Goal: Task Accomplishment & Management: Manage account settings

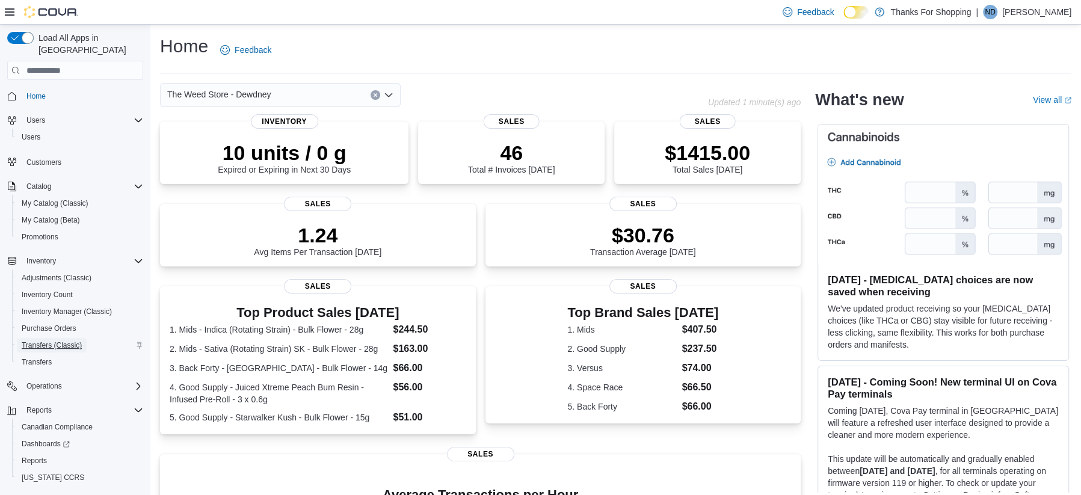
click at [62, 341] on span "Transfers (Classic)" at bounding box center [52, 346] width 60 height 10
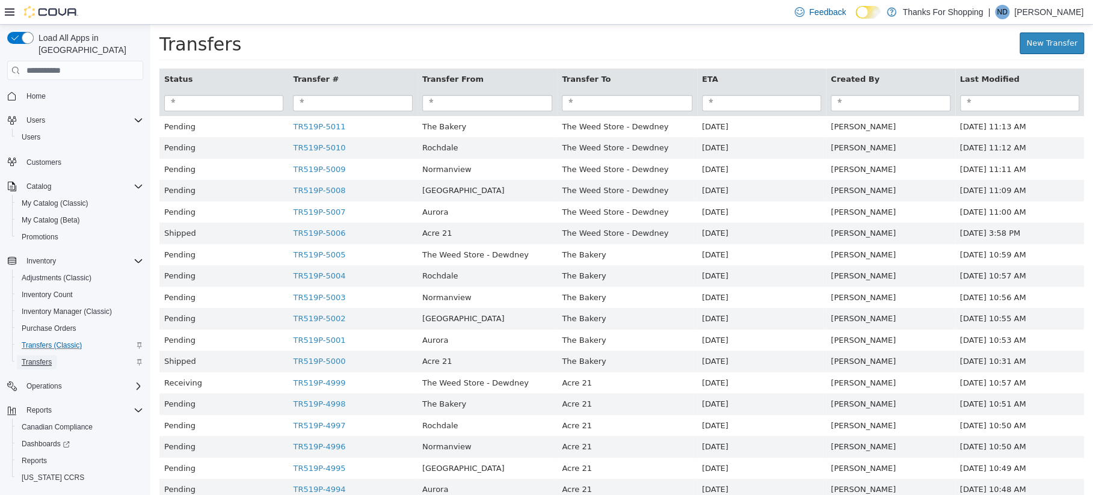
click at [36, 357] on span "Transfers" at bounding box center [37, 362] width 30 height 10
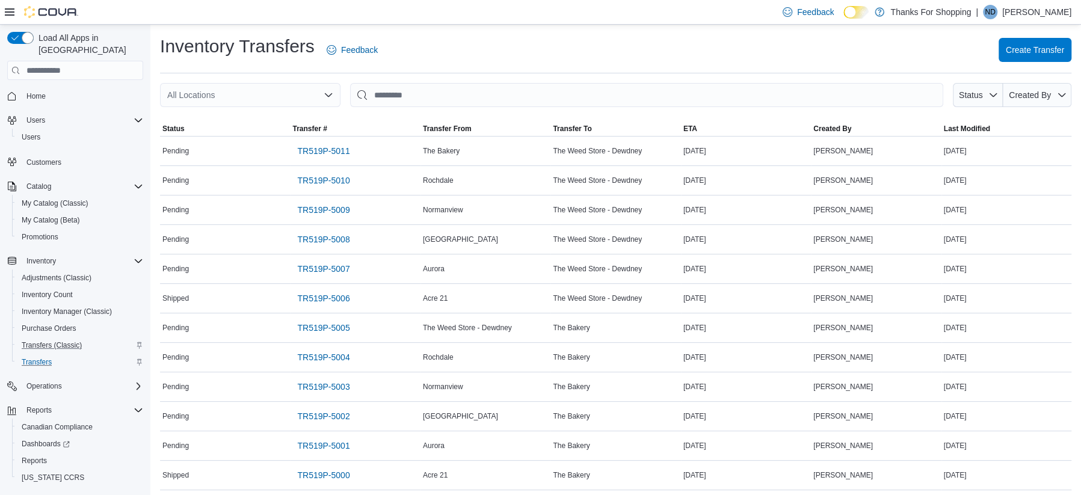
click at [239, 94] on div "All Locations" at bounding box center [250, 95] width 181 height 24
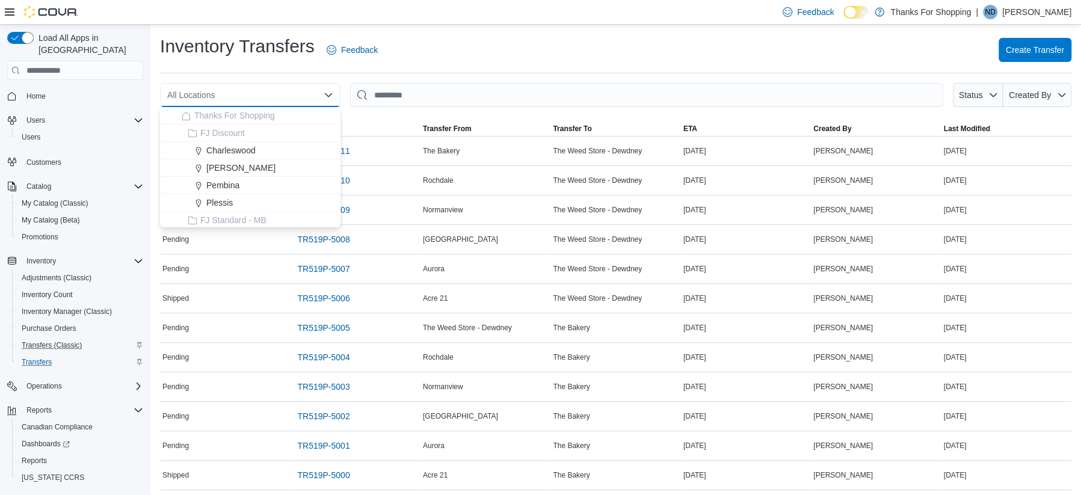
type input "*"
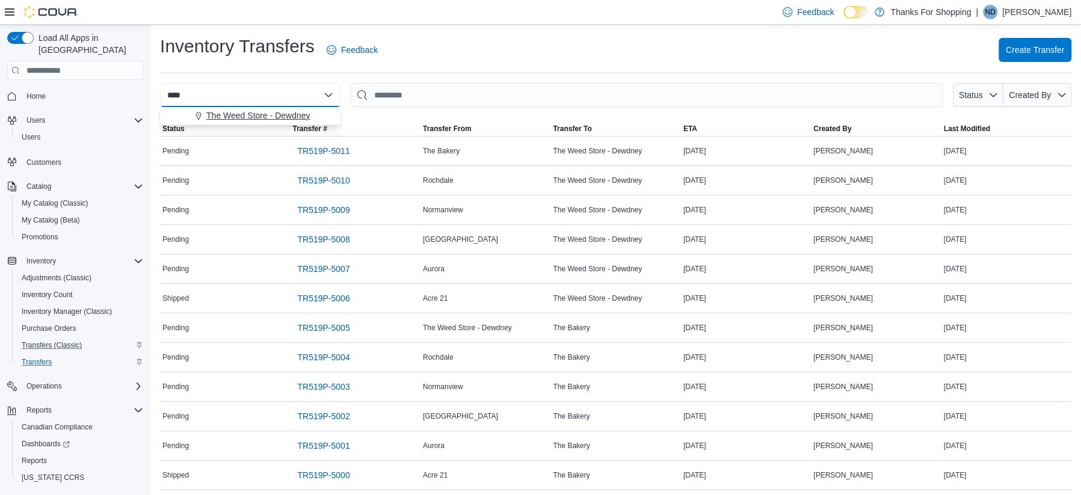
type input "****"
click at [242, 107] on button "The Weed Store - Dewdney" at bounding box center [250, 115] width 181 height 17
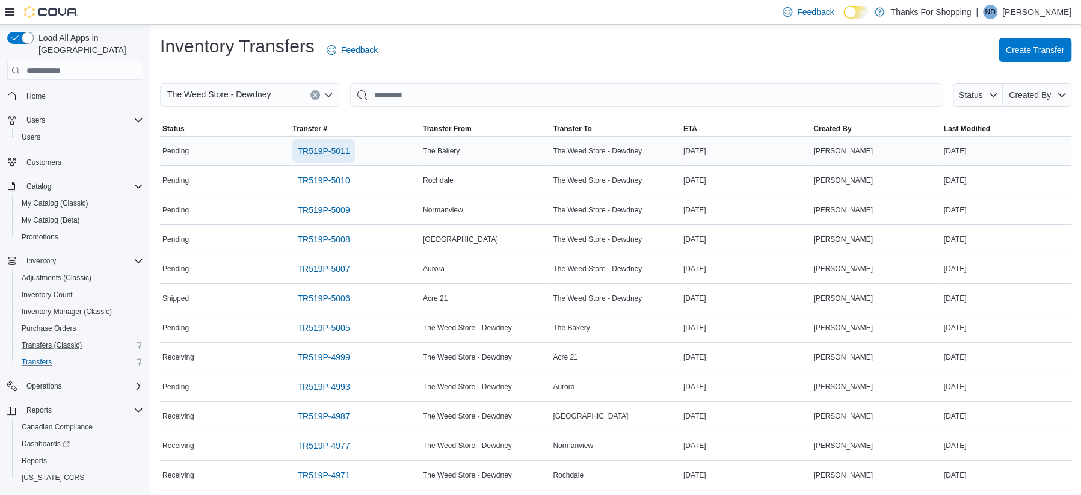
click at [344, 153] on span "TR519P-5011" at bounding box center [323, 151] width 52 height 12
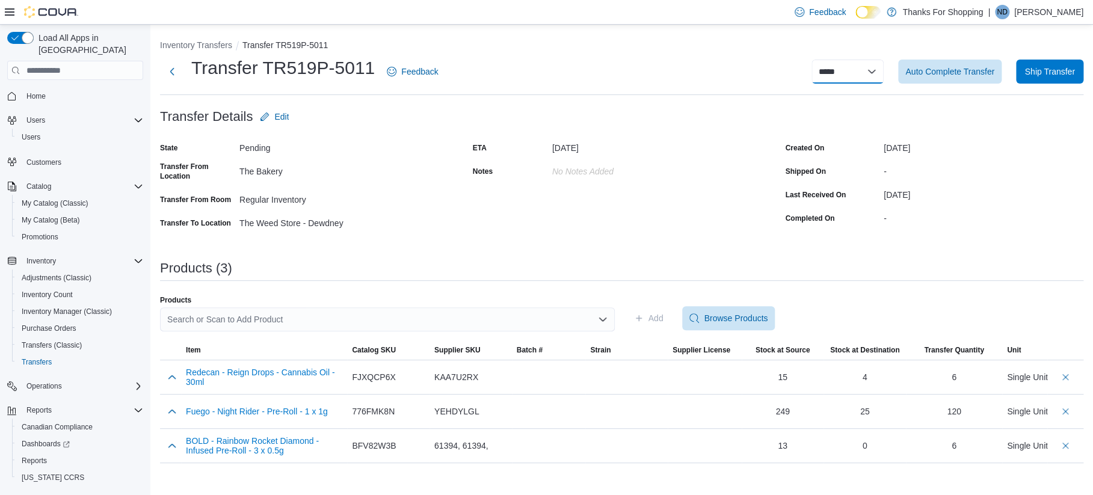
click at [862, 75] on select "**********" at bounding box center [848, 72] width 72 height 24
click at [1024, 173] on div "-" at bounding box center [984, 169] width 200 height 14
click at [959, 69] on span "Auto Complete Transfer" at bounding box center [950, 71] width 89 height 12
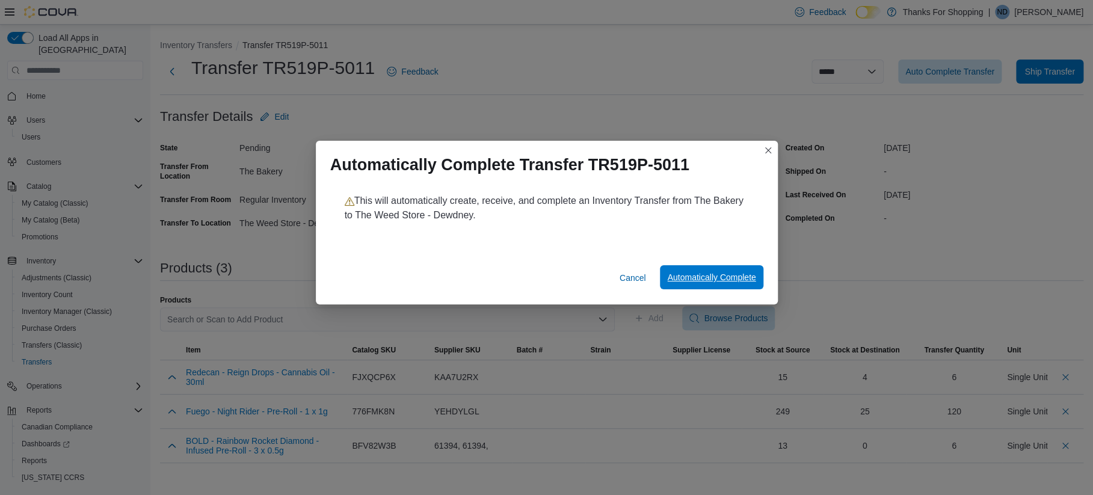
click at [722, 278] on span "Automatically Complete" at bounding box center [711, 277] width 88 height 12
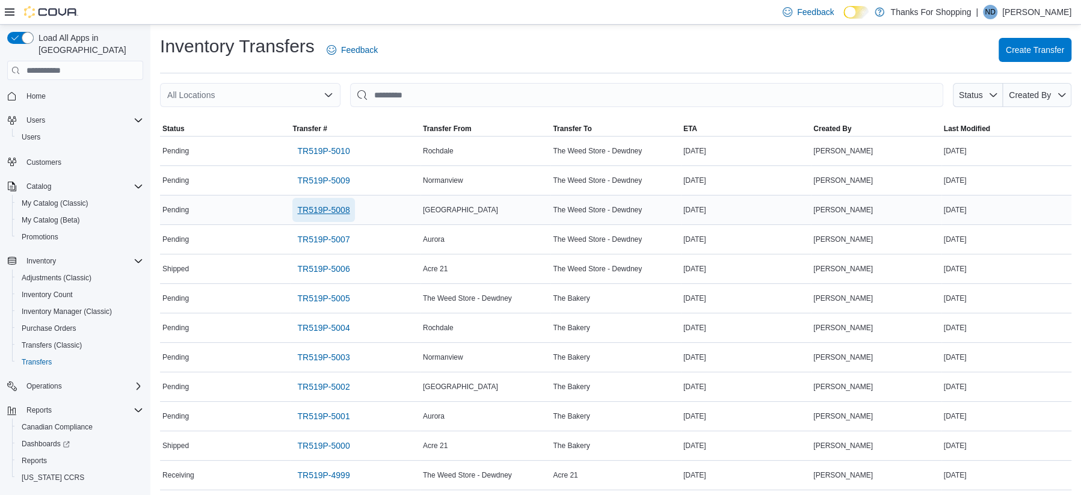
click at [330, 208] on span "TR519P-5008" at bounding box center [323, 210] width 52 height 12
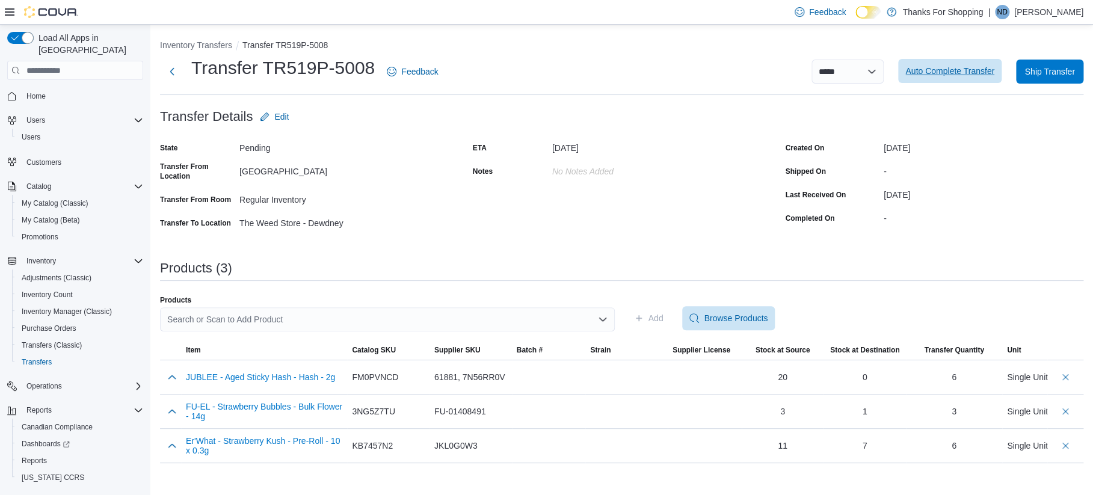
click at [940, 69] on span "Auto Complete Transfer" at bounding box center [950, 71] width 89 height 12
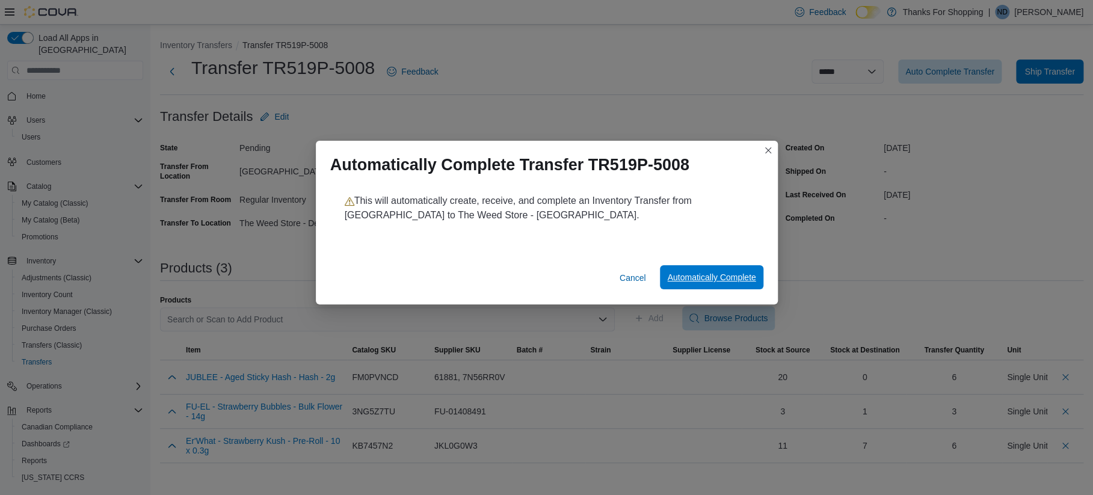
click at [738, 274] on span "Automatically Complete" at bounding box center [711, 277] width 88 height 12
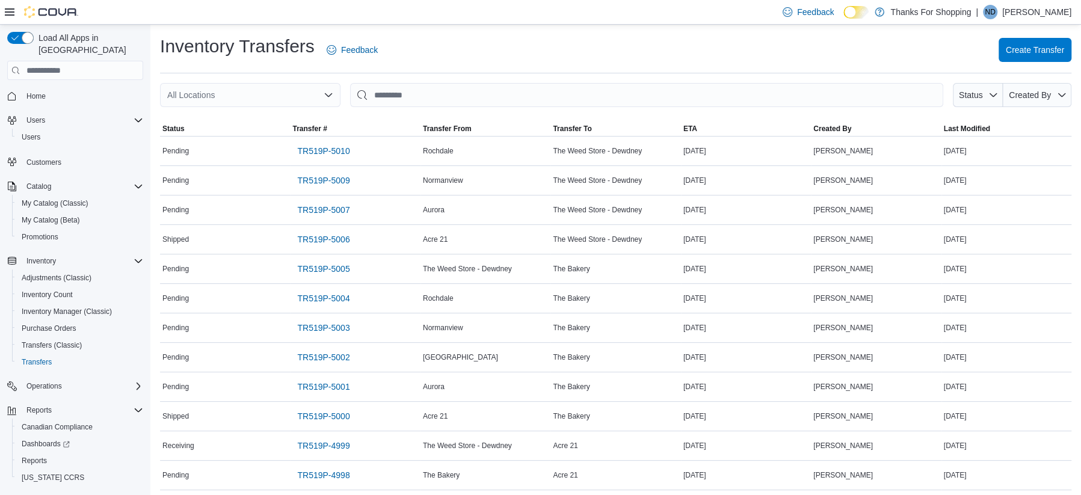
click at [246, 93] on div "All Locations" at bounding box center [250, 95] width 181 height 24
type input "****"
click at [277, 116] on span "The Weed Store - Dewdney" at bounding box center [258, 116] width 104 height 12
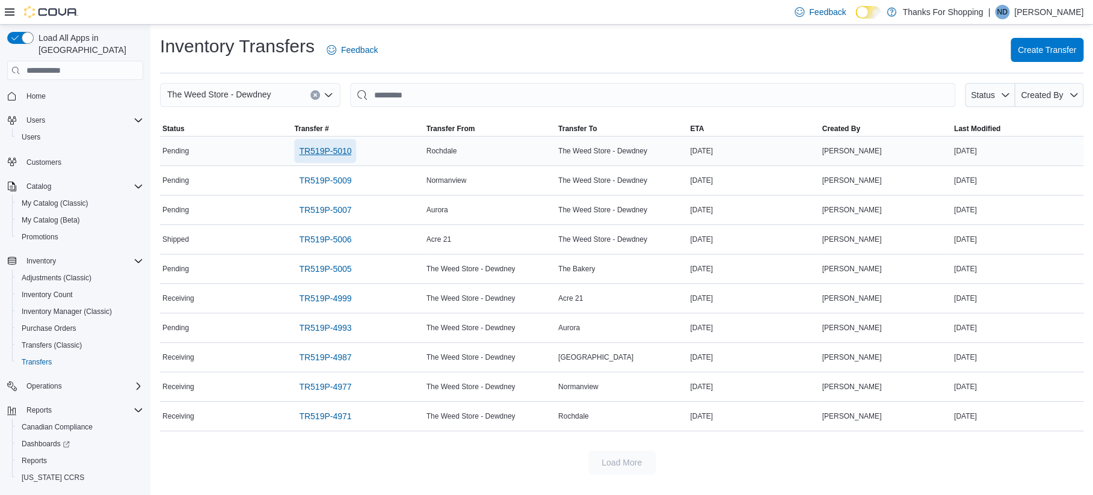
click at [350, 149] on span "TR519P-5010" at bounding box center [325, 151] width 52 height 12
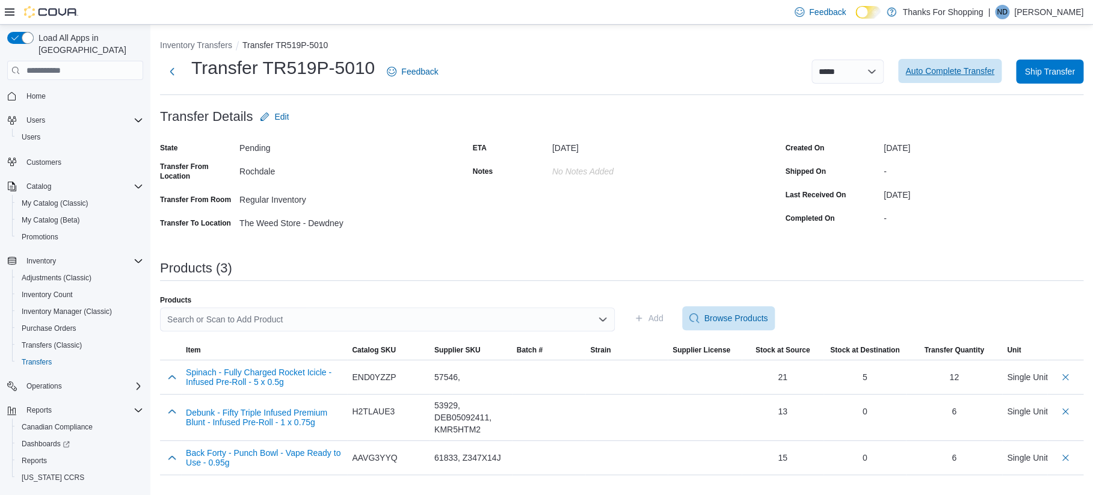
click at [913, 70] on span "Auto Complete Transfer" at bounding box center [950, 71] width 89 height 12
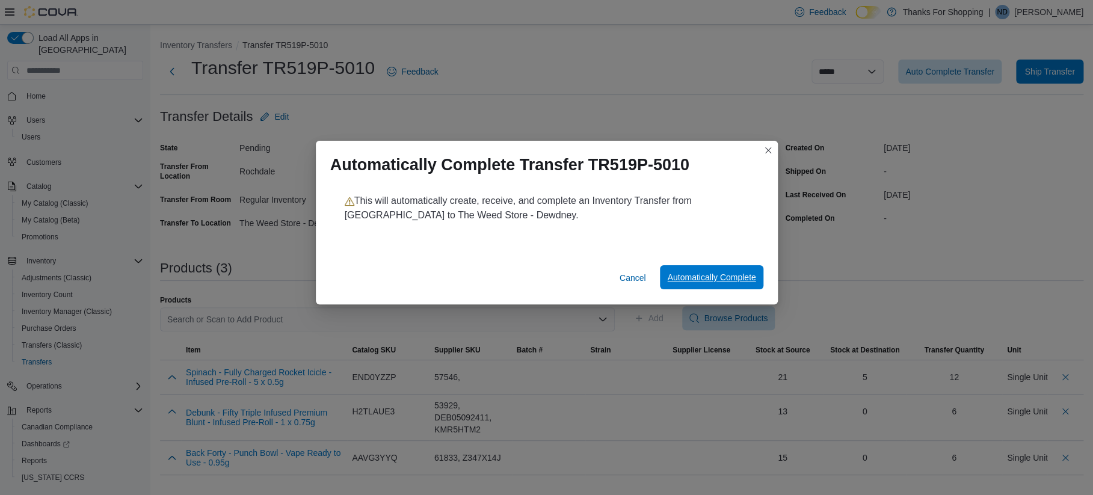
click at [720, 281] on span "Automatically Complete" at bounding box center [711, 277] width 88 height 12
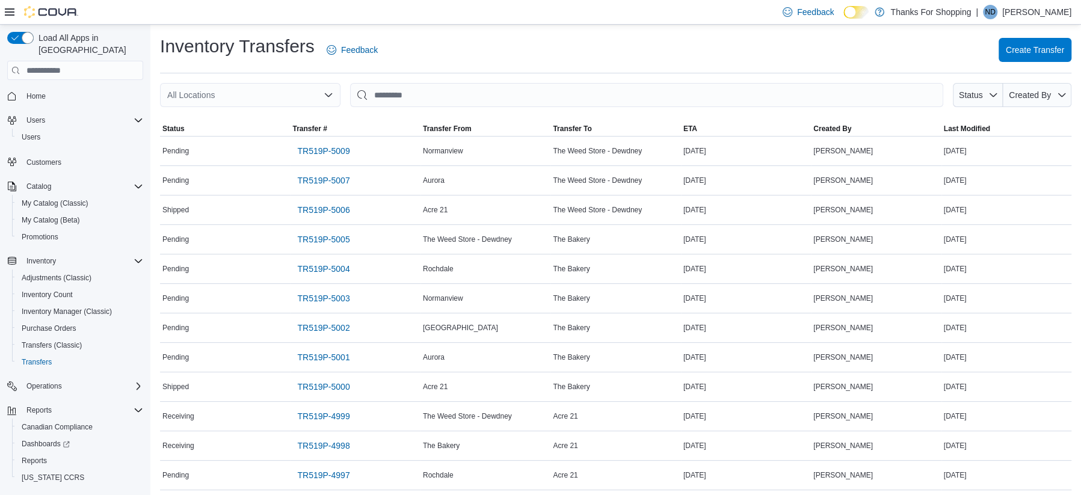
click at [1044, 9] on p "[PERSON_NAME]" at bounding box center [1037, 12] width 69 height 14
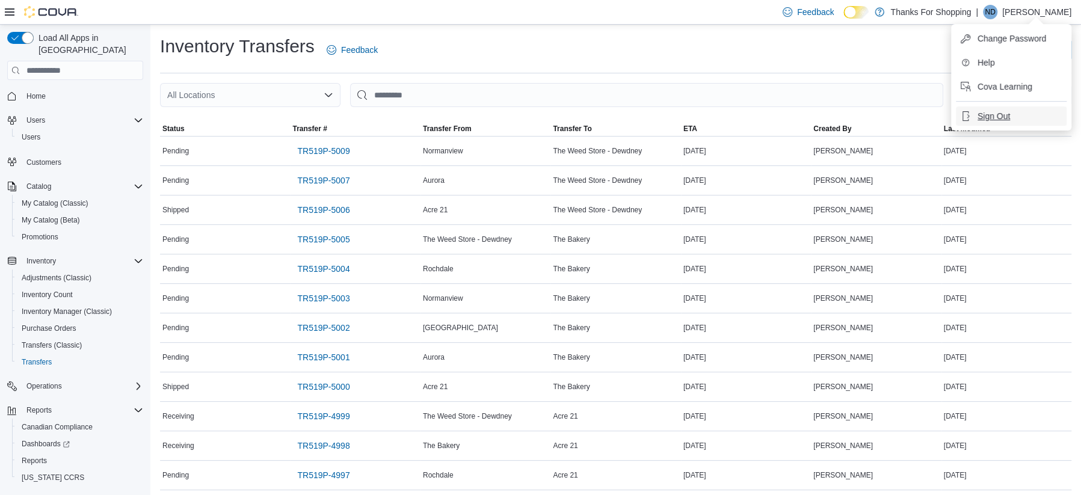
click at [1019, 110] on button "Sign Out" at bounding box center [1011, 116] width 111 height 19
